Goal: Task Accomplishment & Management: Manage account settings

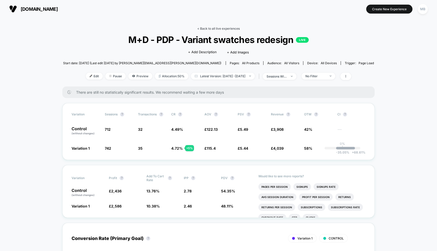
click at [237, 29] on link "< Back to all live experiences" at bounding box center [218, 29] width 42 height 4
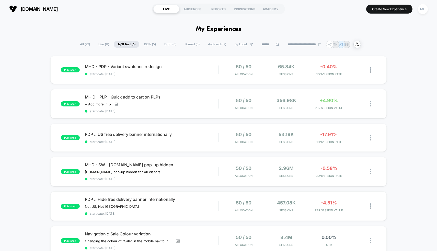
click at [102, 45] on span "Live ( 11 )" at bounding box center [104, 44] width 18 height 7
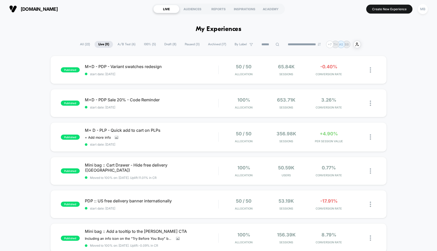
click at [124, 43] on span "A/B Test ( 6 )" at bounding box center [127, 44] width 26 height 7
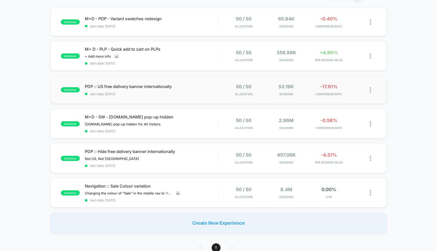
scroll to position [52, 0]
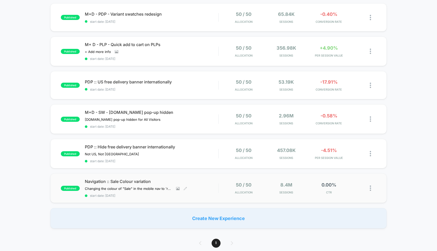
click at [213, 180] on span "Navigation :: Sale Colour variation" at bounding box center [152, 181] width 134 height 5
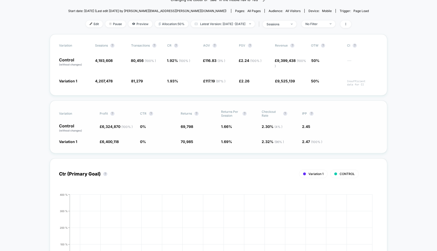
scroll to position [53, 0]
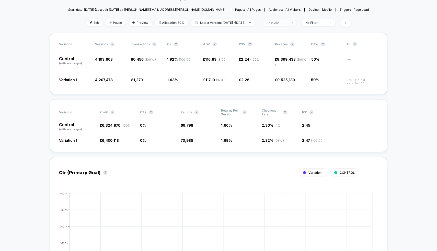
click at [284, 23] on div "sessions" at bounding box center [277, 23] width 20 height 4
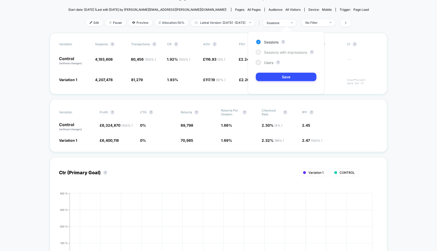
click at [286, 50] on span "Sessions with impressions" at bounding box center [285, 52] width 43 height 4
click at [279, 77] on button "Save" at bounding box center [286, 77] width 61 height 8
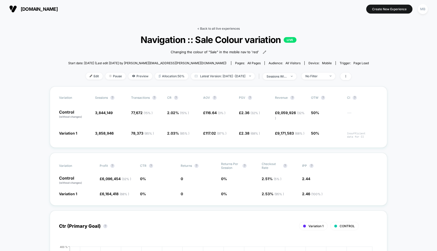
click at [219, 27] on link "< Back to all live experiences" at bounding box center [218, 29] width 42 height 4
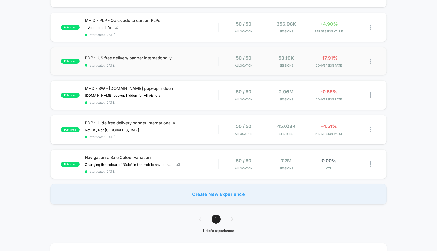
scroll to position [77, 0]
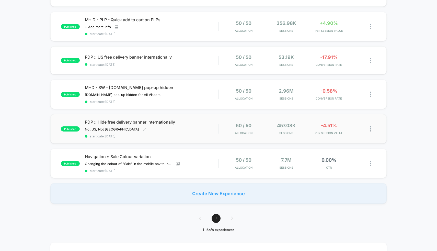
click at [144, 120] on span "PDP :: Hide free delivery banner internationally" at bounding box center [152, 121] width 134 height 5
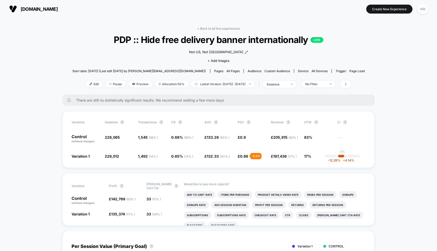
click at [220, 28] on link "< Back to all live experiences" at bounding box center [218, 29] width 42 height 4
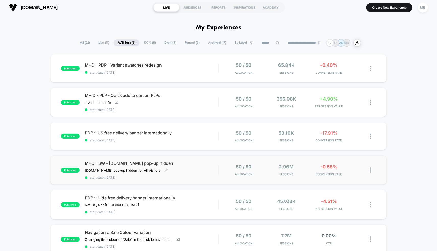
scroll to position [1, 0]
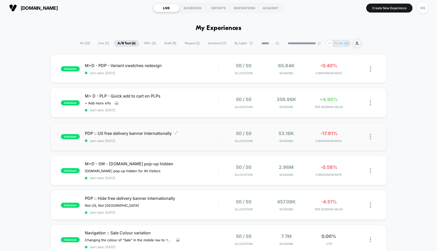
click at [194, 139] on span "start date: [DATE]" at bounding box center [152, 141] width 134 height 4
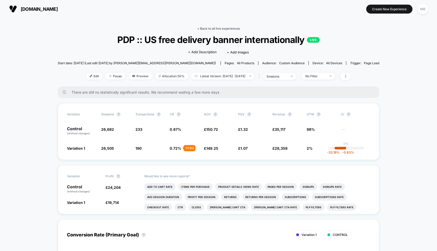
click at [210, 29] on link "< Back to all live experiences" at bounding box center [218, 29] width 42 height 4
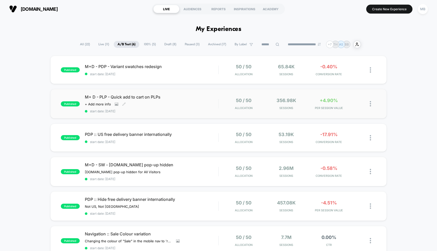
click at [184, 102] on div "M+ D - PLP - Quick add to cart on PLPs Click to view images Click to edit exper…" at bounding box center [152, 103] width 134 height 19
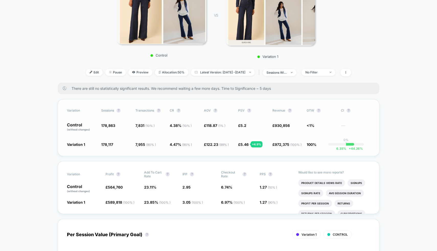
scroll to position [90, 0]
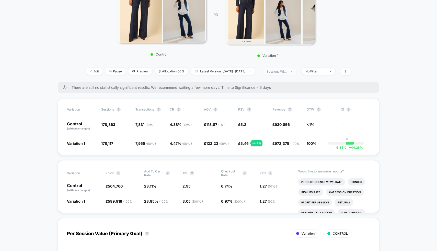
click at [287, 72] on div "sessions with impression" at bounding box center [277, 72] width 20 height 4
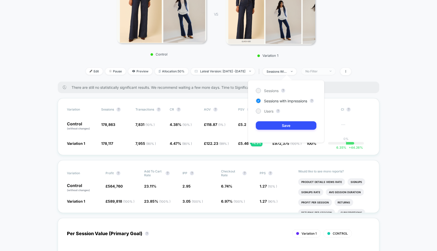
click at [326, 72] on div "No Filter" at bounding box center [316, 71] width 20 height 4
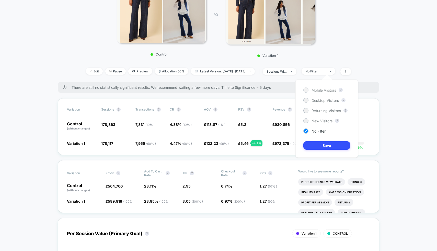
click at [327, 89] on span "Mobile Visitors" at bounding box center [324, 90] width 25 height 4
click at [318, 145] on button "Save" at bounding box center [327, 145] width 47 height 8
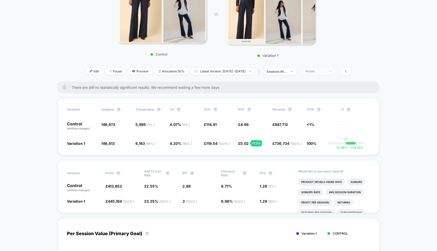
click at [326, 71] on div "Mobile" at bounding box center [316, 71] width 20 height 4
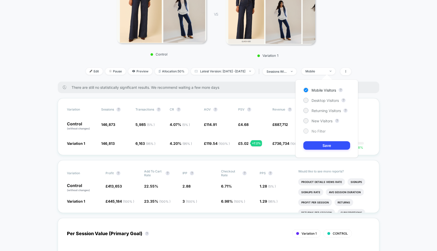
click at [318, 131] on span "No Filter" at bounding box center [319, 131] width 14 height 4
click at [319, 146] on button "Save" at bounding box center [327, 145] width 47 height 8
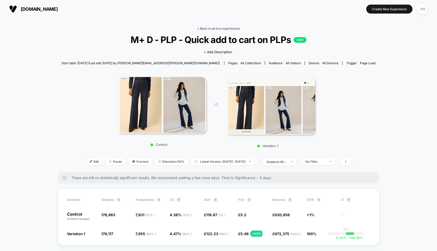
click at [222, 28] on link "< Back to all live experiences" at bounding box center [218, 29] width 42 height 4
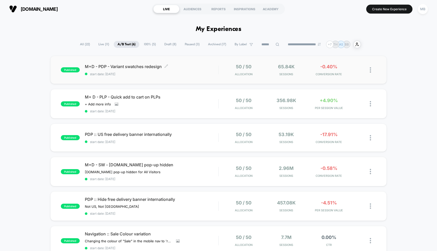
click at [202, 73] on span "start date: [DATE]" at bounding box center [152, 74] width 134 height 4
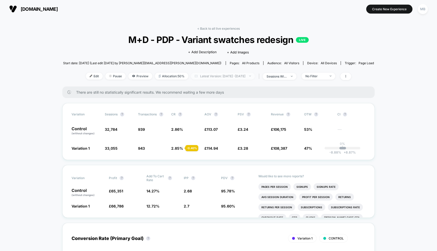
click at [218, 77] on span "Latest Version: [DATE] - [DATE]" at bounding box center [223, 76] width 64 height 7
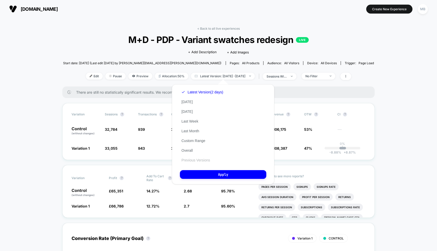
click at [200, 158] on button "Previous Versions" at bounding box center [196, 160] width 32 height 5
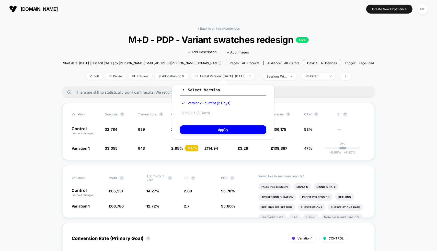
click at [203, 113] on button "Version 1 (8 Days)" at bounding box center [195, 113] width 31 height 5
click at [212, 128] on button "Apply" at bounding box center [223, 129] width 86 height 9
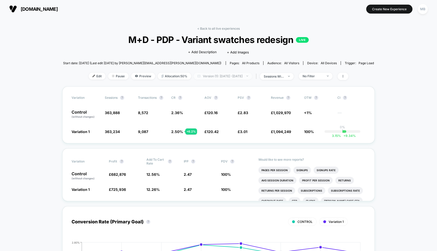
click at [227, 76] on span "Version (1): [DATE] - [DATE]" at bounding box center [223, 76] width 58 height 7
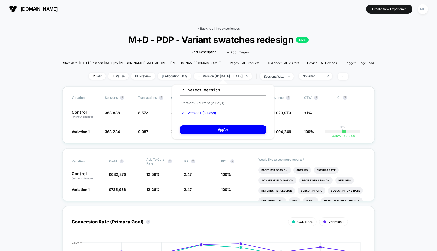
click at [223, 28] on link "< Back to all live experiences" at bounding box center [218, 29] width 42 height 4
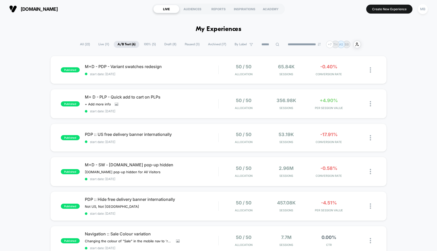
click at [166, 43] on span "Draft ( 8 )" at bounding box center [171, 44] width 20 height 7
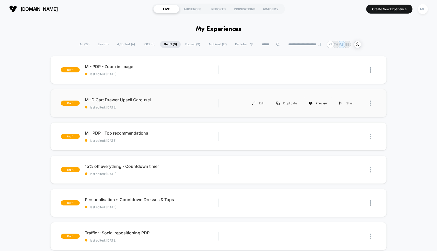
click at [319, 105] on div "Preview" at bounding box center [318, 103] width 31 height 12
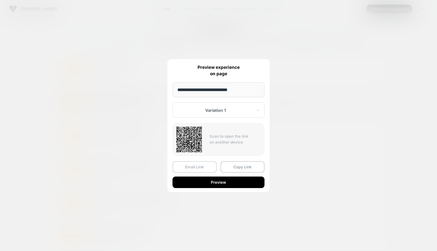
click at [199, 168] on button "Email Link" at bounding box center [195, 167] width 44 height 12
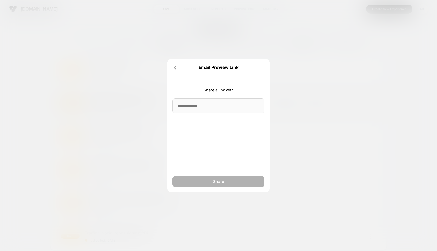
click at [172, 68] on div "Email Preview Link Share a link with Share" at bounding box center [219, 125] width 102 height 133
click at [177, 68] on icon at bounding box center [175, 67] width 5 height 5
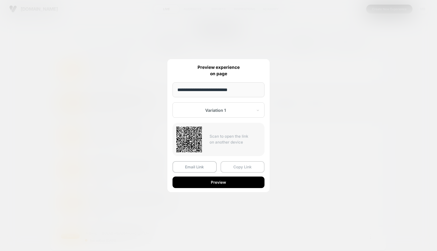
click at [230, 166] on button "Copy Link" at bounding box center [243, 167] width 44 height 12
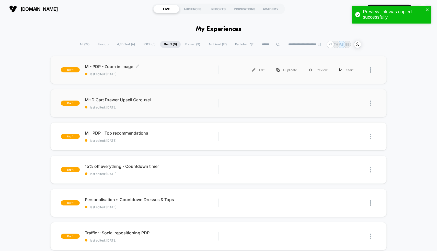
click at [115, 68] on span "M - PDP - Zoom in image Click to edit experience details" at bounding box center [152, 66] width 134 height 5
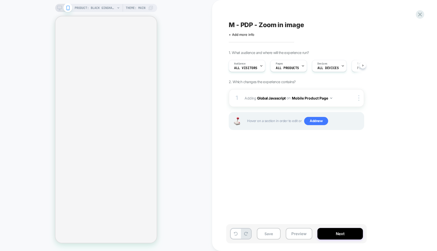
scroll to position [0, 0]
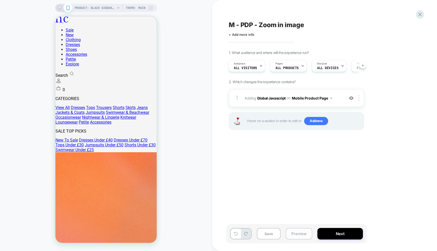
click at [295, 236] on button "Preview" at bounding box center [299, 234] width 27 height 12
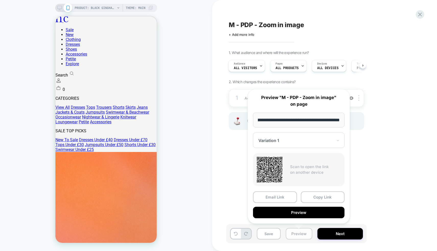
scroll to position [0, 0]
click at [313, 198] on button "Copy Link" at bounding box center [323, 198] width 44 height 12
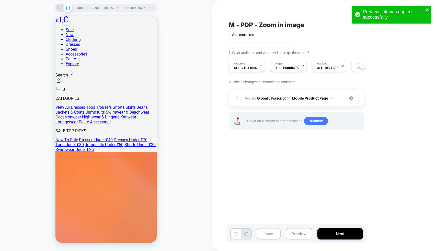
click at [428, 10] on icon "close" at bounding box center [428, 10] width 4 height 4
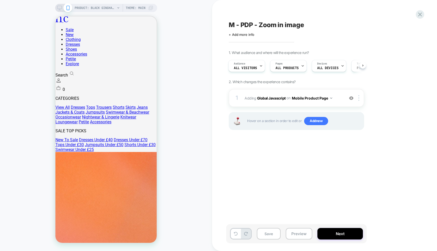
click at [422, 13] on div "Preview link was copied successfully" at bounding box center [392, 16] width 82 height 23
click at [421, 15] on icon at bounding box center [421, 15] width 4 height 4
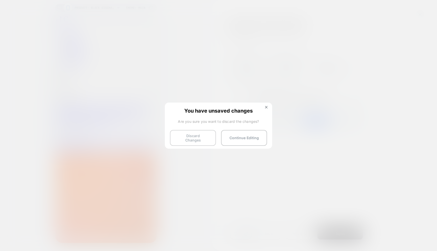
click at [207, 138] on button "Discard Changes" at bounding box center [193, 138] width 46 height 16
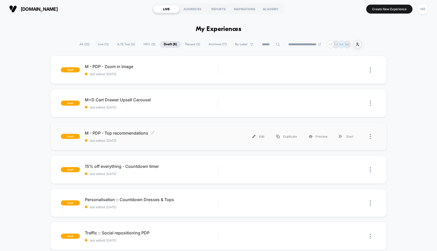
click at [127, 132] on span "M - PDP - Top recommendations Click to edit experience details" at bounding box center [152, 132] width 134 height 5
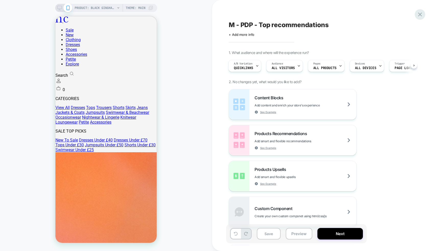
click at [420, 14] on icon at bounding box center [420, 14] width 7 height 7
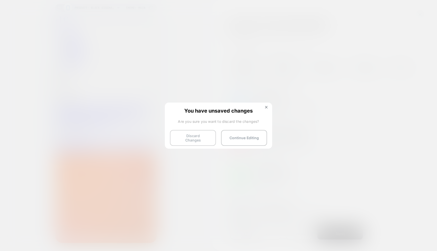
click at [200, 138] on button "Discard Changes" at bounding box center [193, 138] width 46 height 16
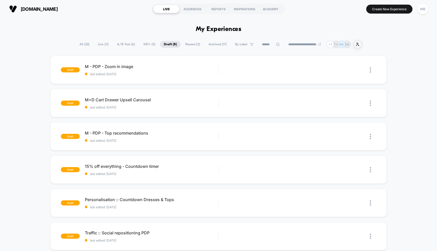
click at [125, 42] on span "A/B Test ( 6 )" at bounding box center [126, 44] width 26 height 7
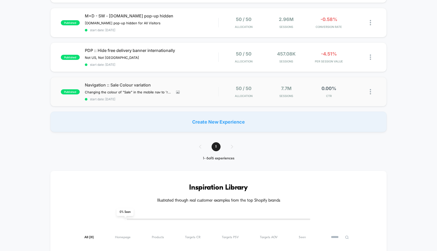
scroll to position [129, 0]
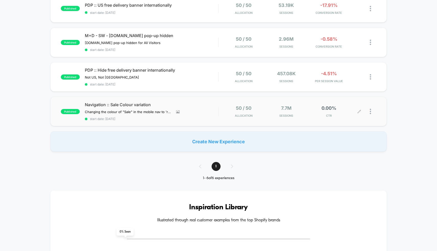
click at [369, 109] on div at bounding box center [368, 111] width 17 height 12
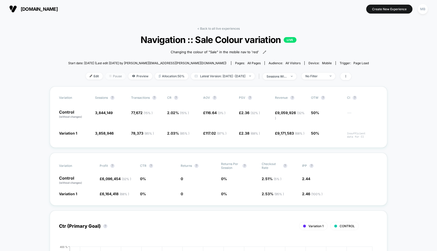
click at [105, 77] on span "Pause" at bounding box center [115, 76] width 20 height 7
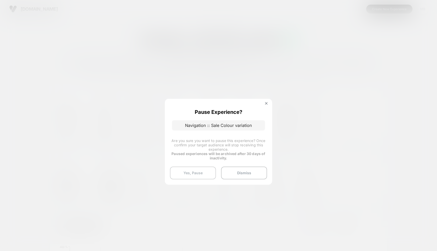
click at [205, 172] on button "Yes, Pause" at bounding box center [193, 173] width 46 height 13
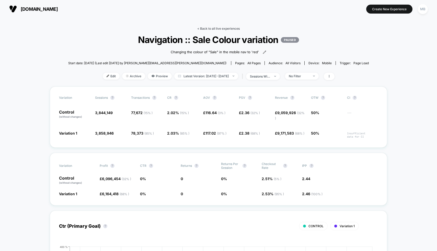
click at [223, 28] on link "< Back to all live experiences" at bounding box center [218, 29] width 42 height 4
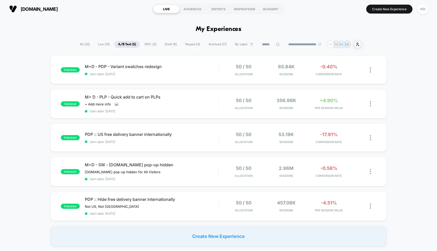
click at [146, 44] on span "100% ( 5 )" at bounding box center [151, 44] width 20 height 7
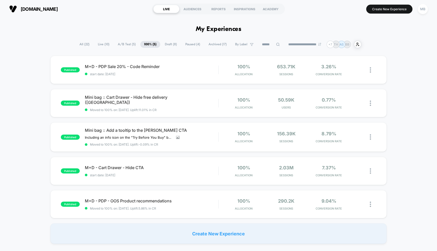
click at [188, 45] on span "Paused ( 4 )" at bounding box center [193, 44] width 23 height 7
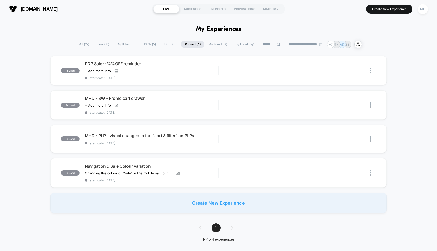
click at [170, 45] on span "Draft ( 8 )" at bounding box center [171, 44] width 20 height 7
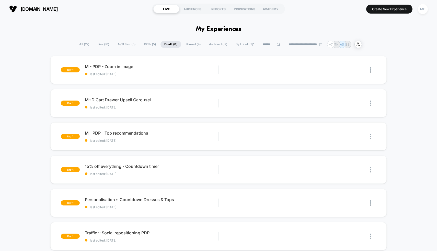
click at [140, 45] on span "100% ( 5 )" at bounding box center [150, 44] width 20 height 7
